Goal: Download file/media

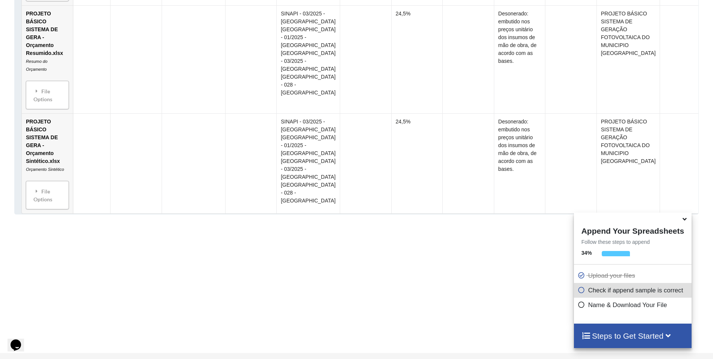
scroll to position [876, 0]
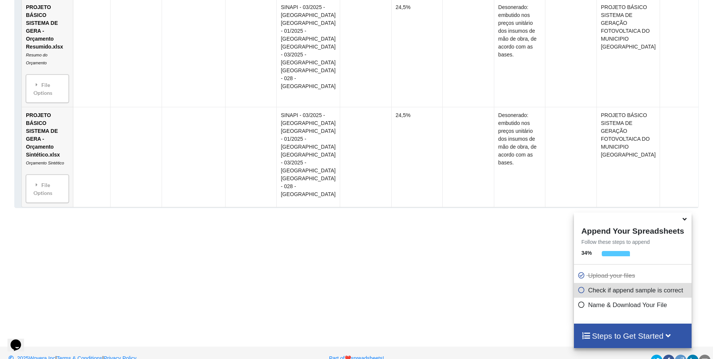
click at [683, 221] on icon at bounding box center [685, 217] width 8 height 7
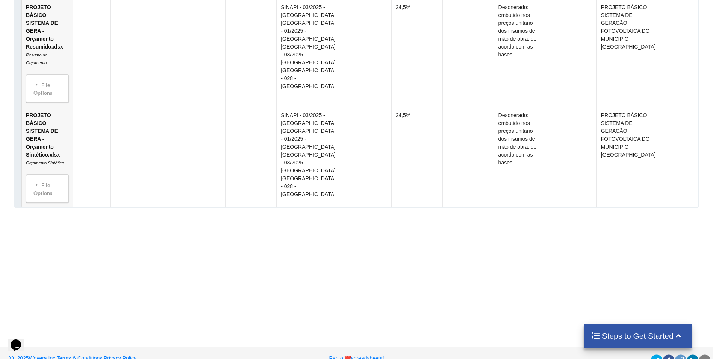
click at [633, 336] on h4 "Steps to Get Started" at bounding box center [637, 335] width 93 height 9
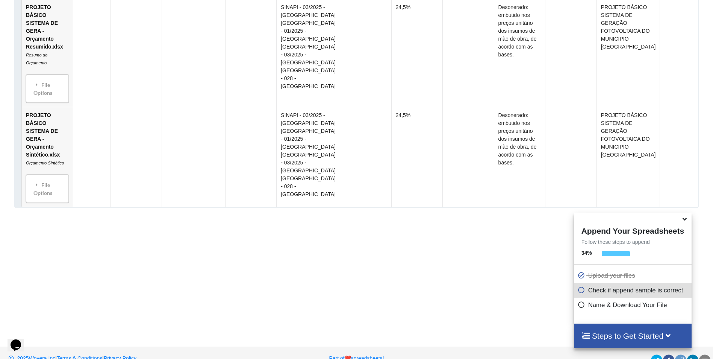
click at [592, 333] on h4 "Steps to Get Started" at bounding box center [632, 335] width 103 height 9
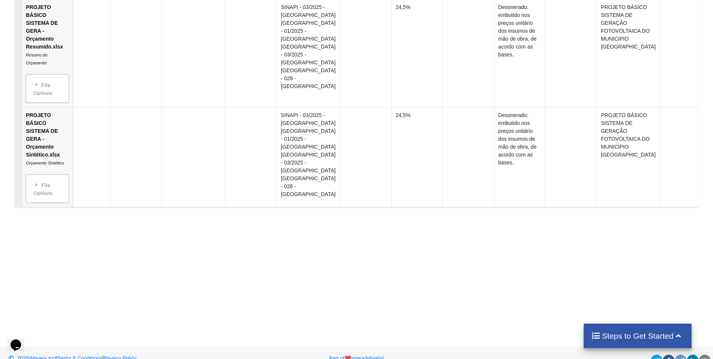
click at [609, 338] on h4 "Steps to Get Started" at bounding box center [637, 335] width 93 height 9
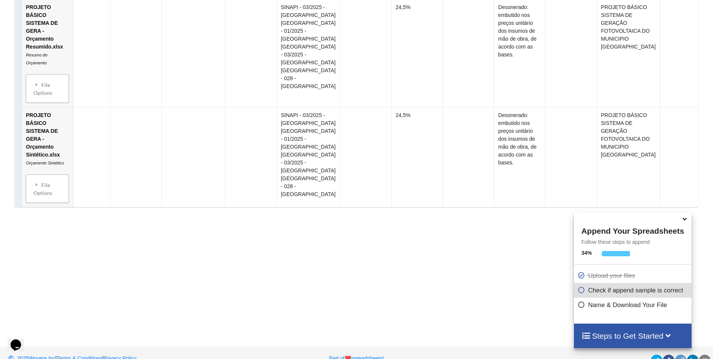
click at [582, 292] on icon at bounding box center [582, 288] width 8 height 6
click at [579, 292] on icon at bounding box center [582, 288] width 8 height 6
click at [580, 310] on div "Name & Download Your File" at bounding box center [633, 304] width 118 height 15
click at [612, 336] on h4 "Steps to Get Started" at bounding box center [632, 335] width 103 height 9
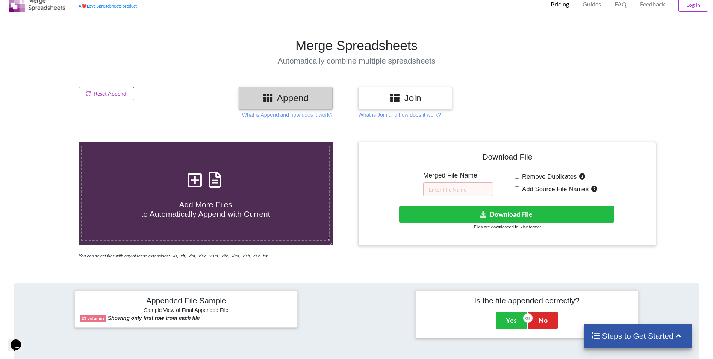
scroll to position [0, 0]
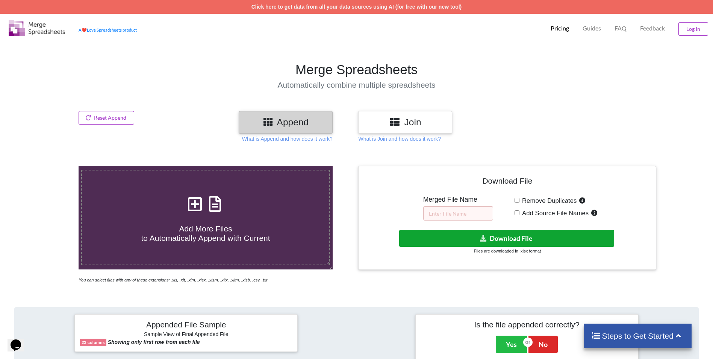
click at [488, 239] on button "Download File" at bounding box center [506, 238] width 215 height 17
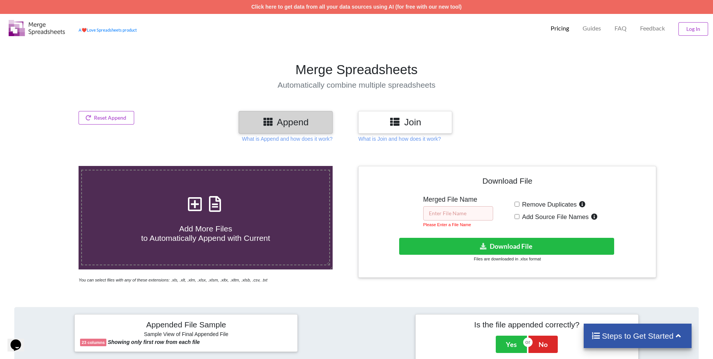
click at [451, 214] on input "text" at bounding box center [458, 213] width 70 height 14
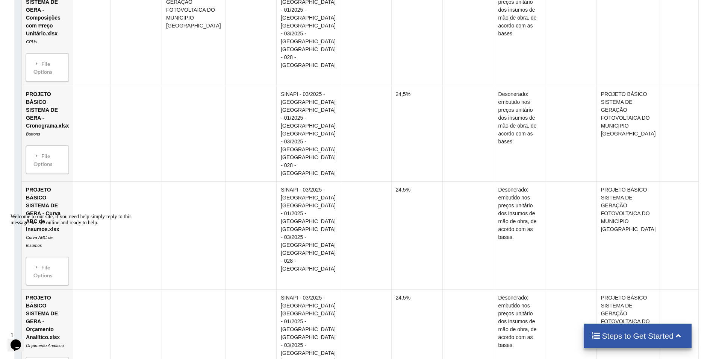
scroll to position [702, 0]
